Goal: Task Accomplishment & Management: Use online tool/utility

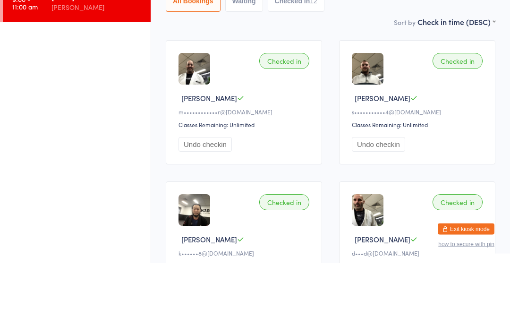
click at [34, 84] on ul "9:00 - 11:00 am [DATE] OPEN MAT [PERSON_NAME]" at bounding box center [75, 185] width 151 height 279
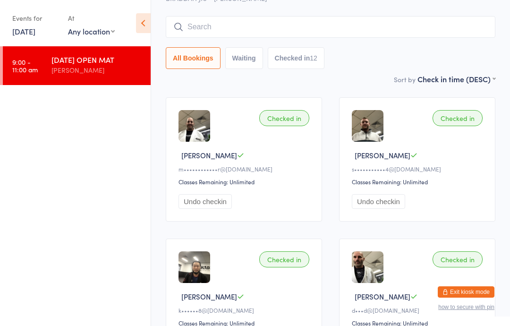
scroll to position [53, 0]
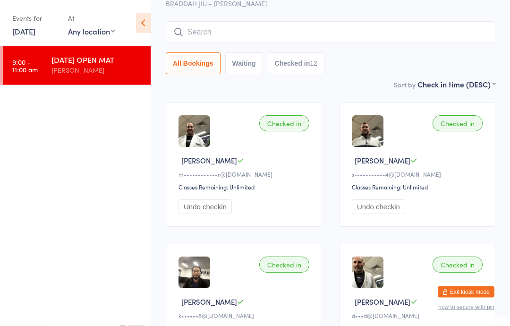
click at [35, 29] on link "[DATE]" at bounding box center [23, 31] width 23 height 10
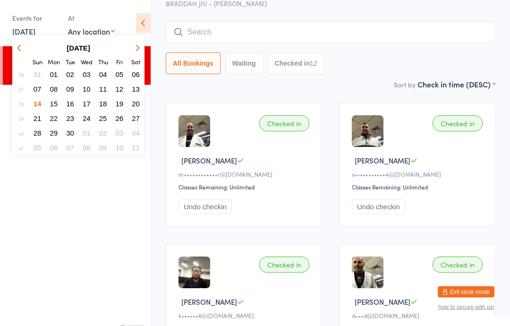
scroll to position [54, 0]
click at [53, 106] on span "15" at bounding box center [54, 104] width 8 height 8
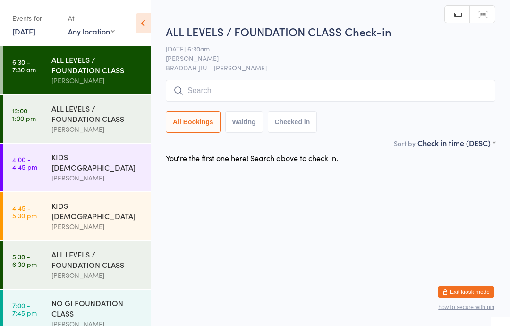
click at [36, 179] on link "4:00 - 4:45 pm KIDS [DEMOGRAPHIC_DATA] [PERSON_NAME]" at bounding box center [77, 167] width 148 height 48
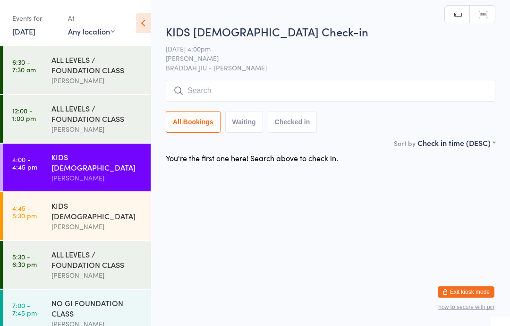
click at [466, 82] on input "search" at bounding box center [330, 91] width 329 height 22
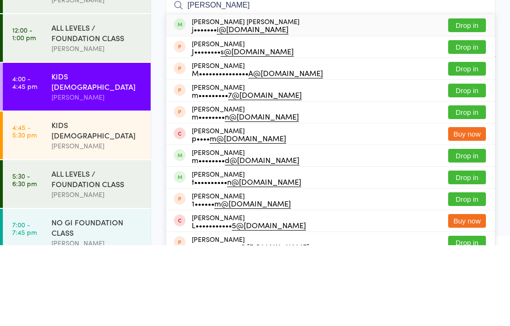
type input "[PERSON_NAME]"
click at [466, 99] on button "Drop in" at bounding box center [467, 106] width 38 height 14
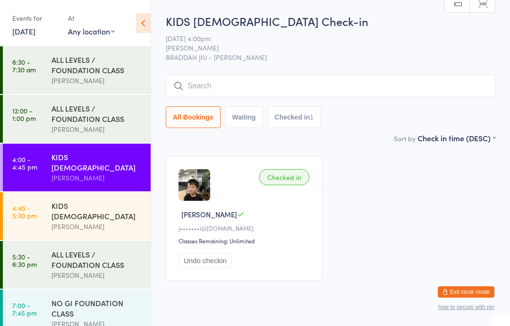
click at [40, 165] on link "4:00 - 4:45 pm KIDS [DEMOGRAPHIC_DATA] [PERSON_NAME]" at bounding box center [77, 167] width 148 height 48
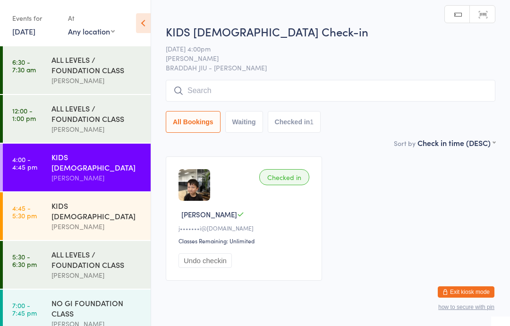
click at [390, 84] on input "search" at bounding box center [330, 91] width 329 height 22
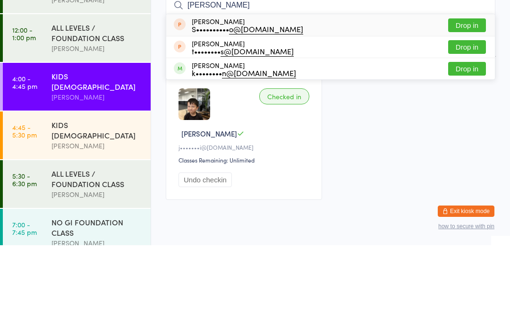
type input "[PERSON_NAME]"
click at [477, 143] on button "Drop in" at bounding box center [467, 150] width 38 height 14
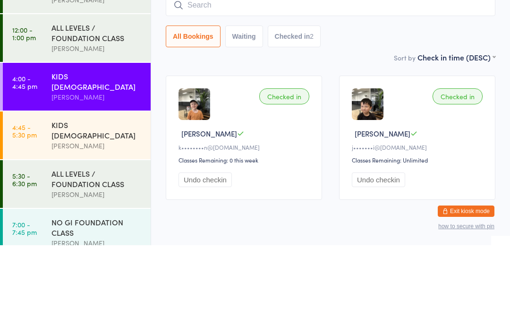
click at [118, 152] on div "KIDS [DEMOGRAPHIC_DATA]" at bounding box center [96, 162] width 91 height 21
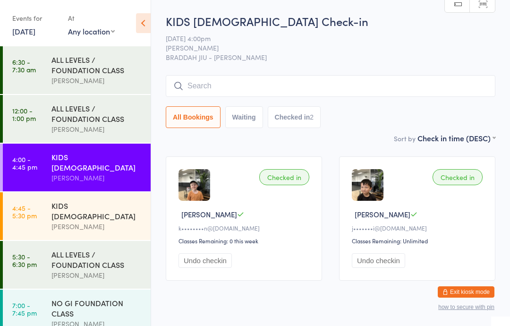
click at [327, 84] on input "search" at bounding box center [330, 86] width 329 height 22
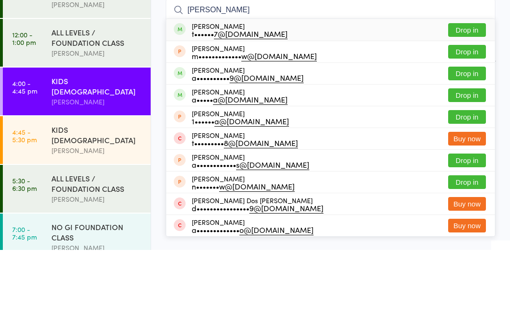
click at [492, 75] on input "[PERSON_NAME]" at bounding box center [330, 86] width 329 height 22
click at [441, 75] on input "[PERSON_NAME]" at bounding box center [330, 86] width 329 height 22
click at [476, 75] on input "[PERSON_NAME]" at bounding box center [330, 86] width 329 height 22
type input "[PERSON_NAME]"
click at [472, 99] on button "Drop in" at bounding box center [467, 106] width 38 height 14
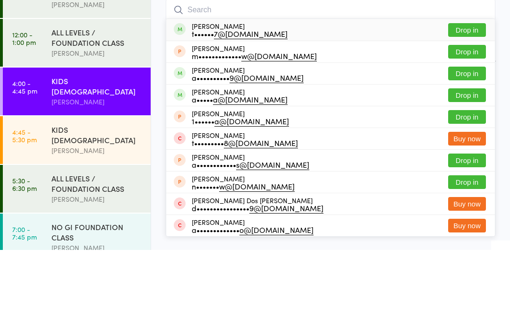
scroll to position [31, 0]
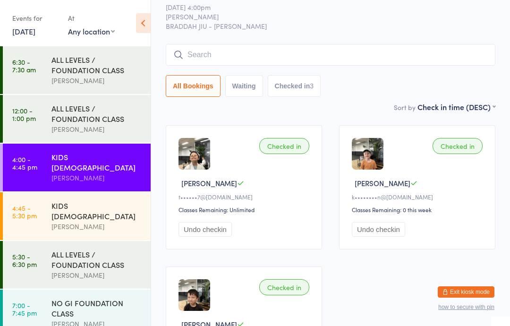
click at [461, 61] on input "search" at bounding box center [330, 55] width 329 height 22
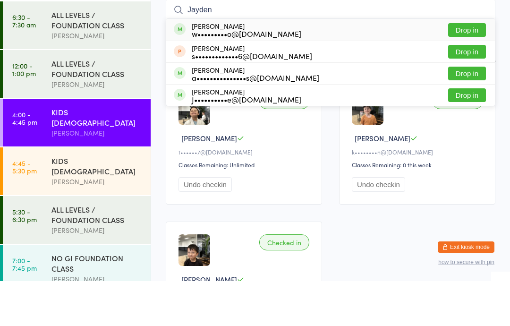
type input "Jayden"
click at [476, 68] on button "Drop in" at bounding box center [467, 75] width 38 height 14
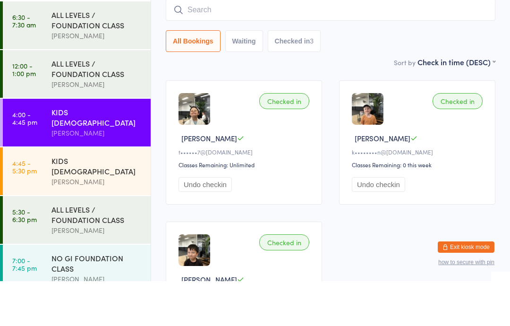
scroll to position [76, 0]
